Goal: Task Accomplishment & Management: Manage account settings

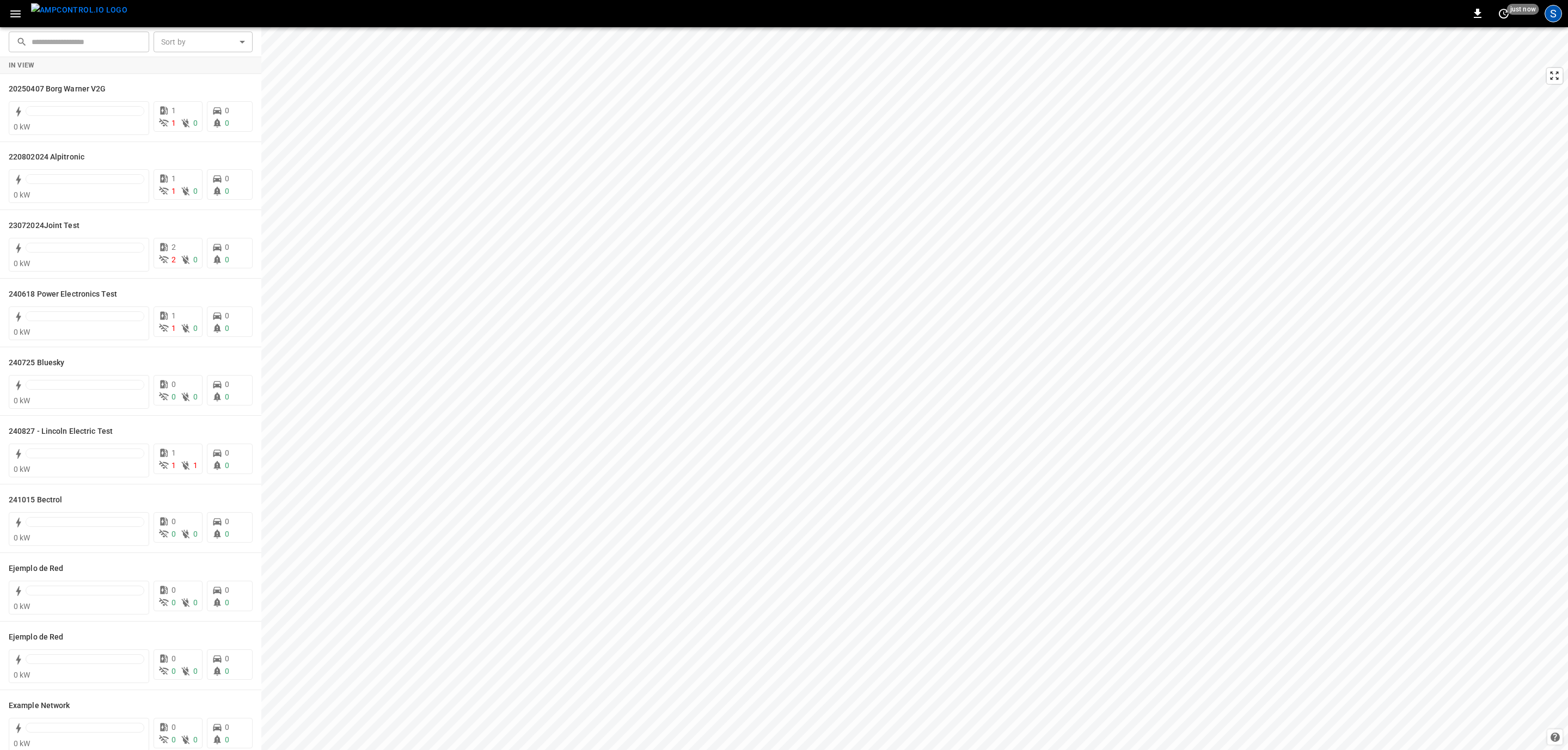
click at [1558, 13] on div "S" at bounding box center [1554, 14] width 18 height 18
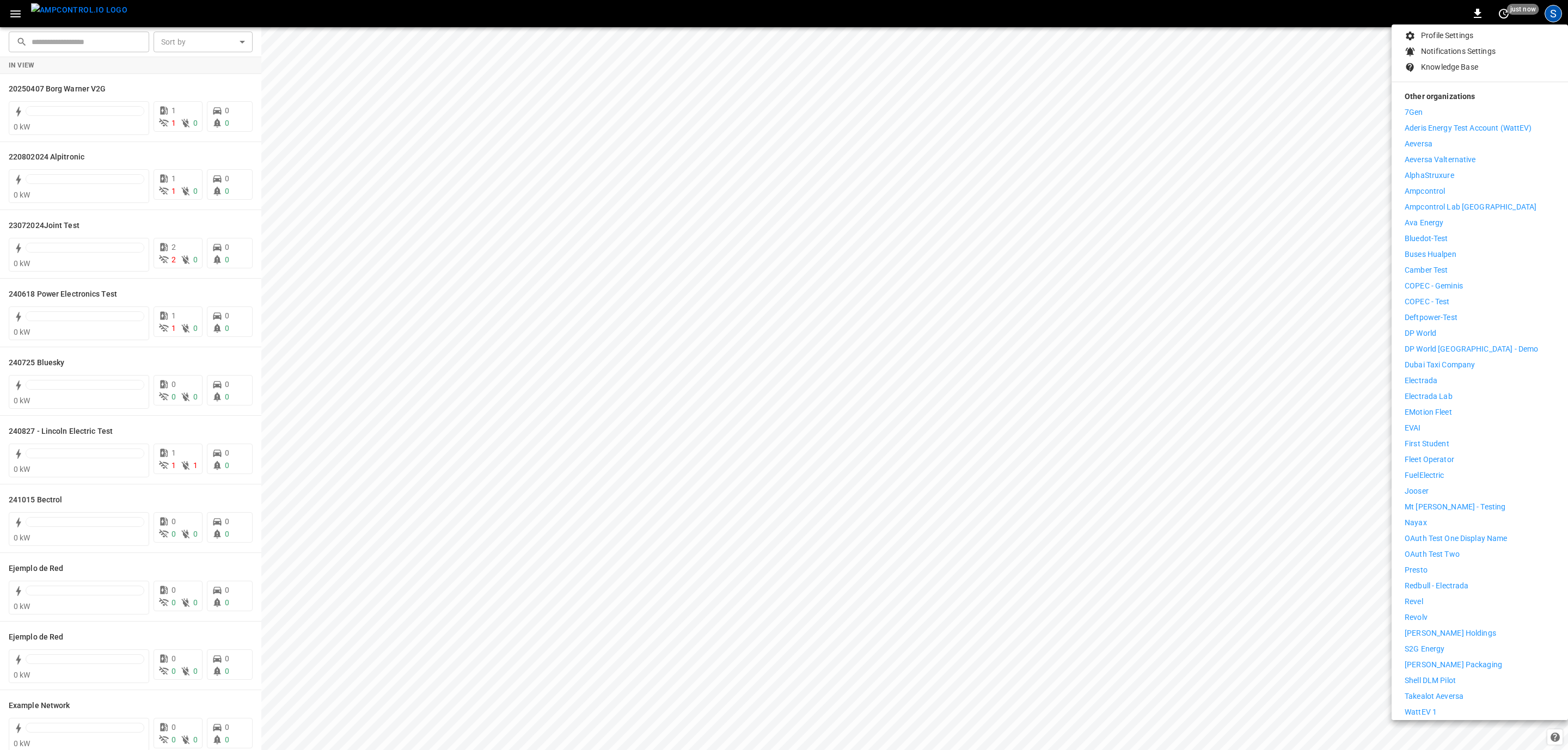
scroll to position [154, 0]
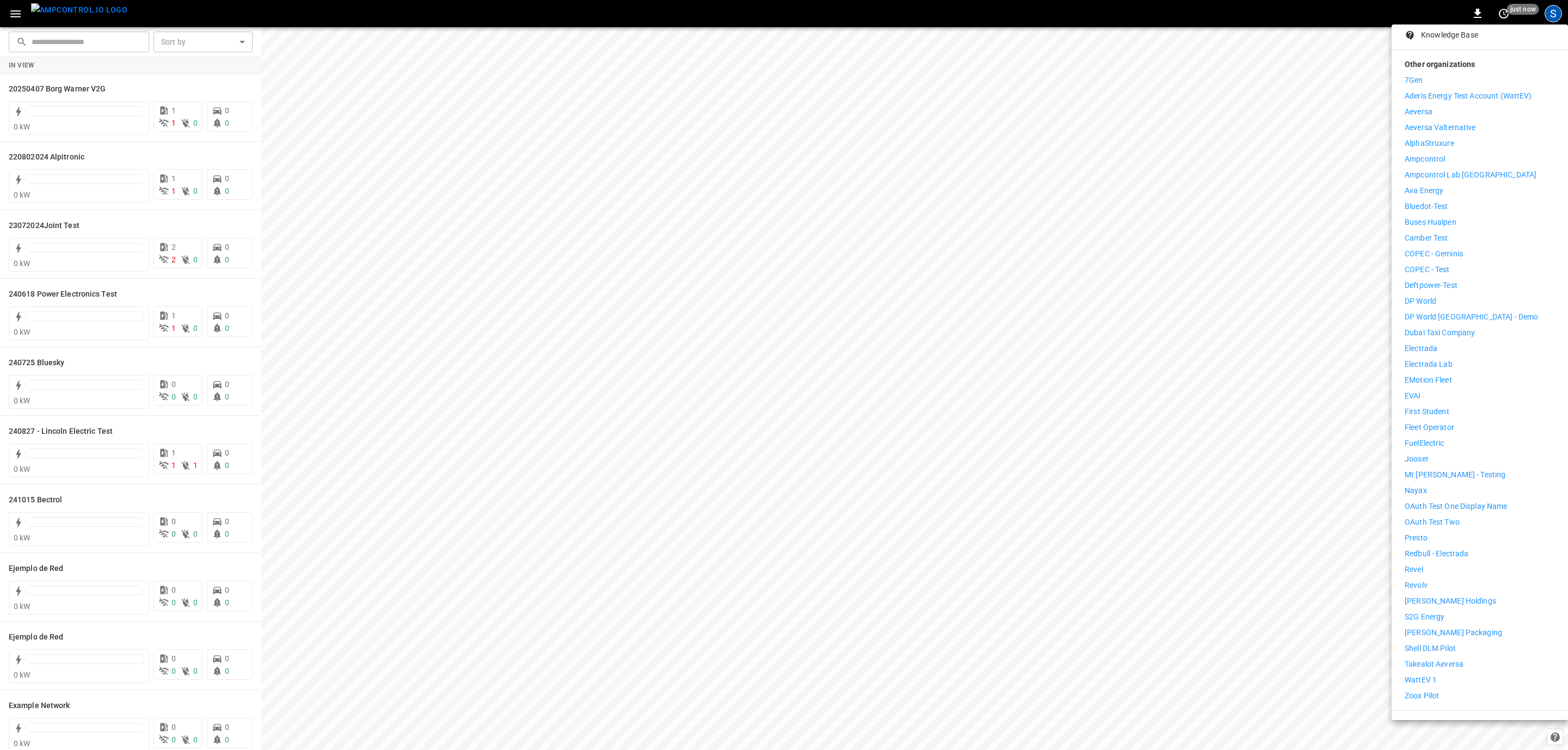
click at [1443, 720] on p "Logout" at bounding box center [1434, 725] width 25 height 12
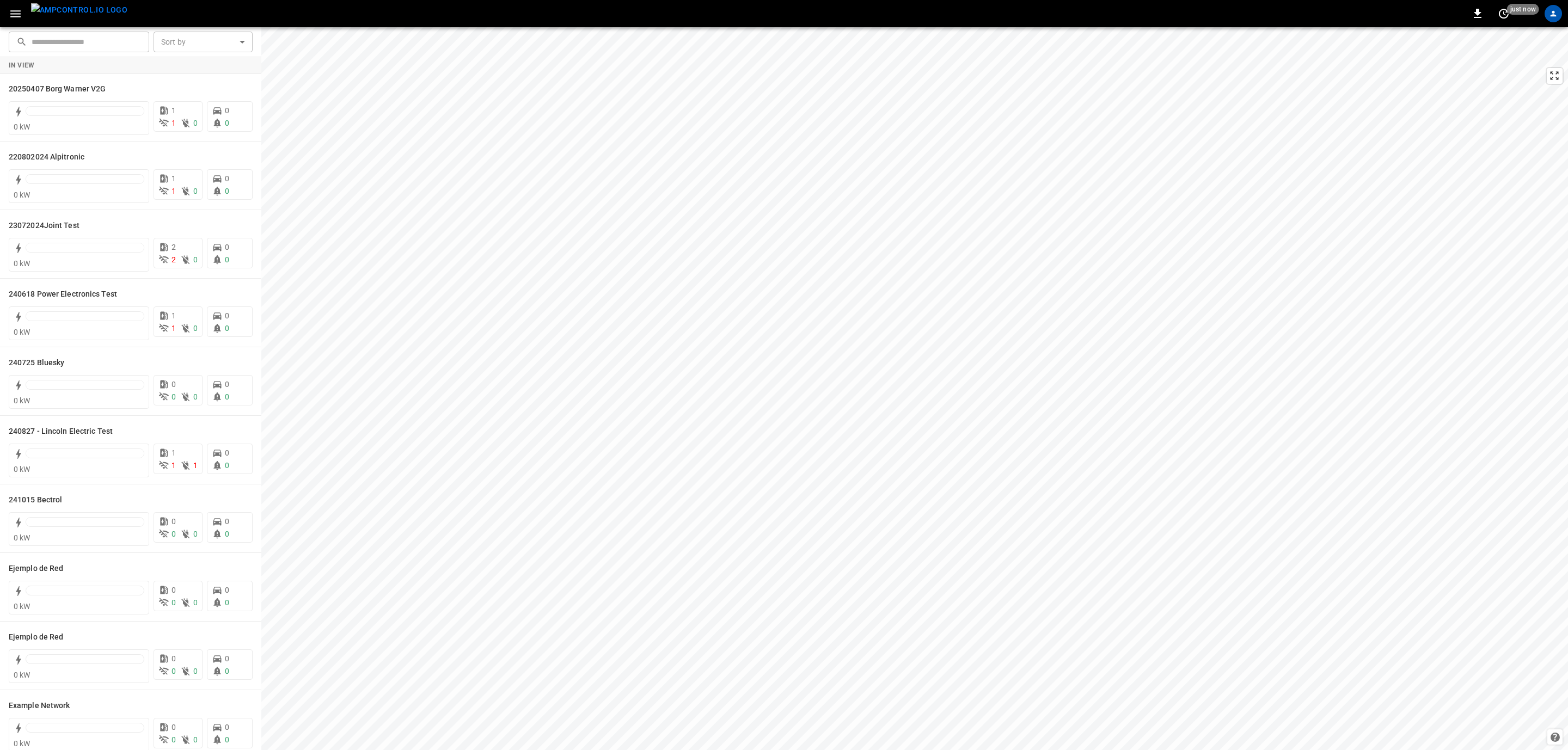
scroll to position [0, 0]
